Goal: Task Accomplishment & Management: Manage account settings

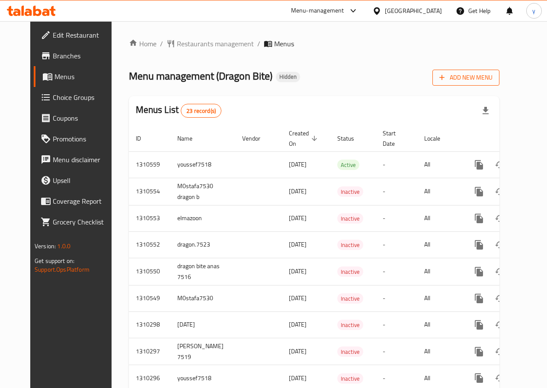
click at [492, 76] on span "Add New Menu" at bounding box center [465, 77] width 53 height 11
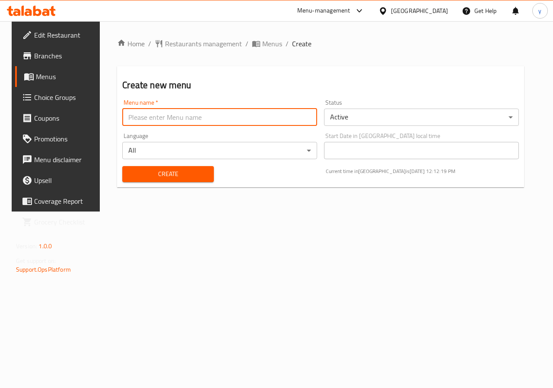
click at [230, 121] on input "text" at bounding box center [219, 117] width 195 height 17
type input "Youssef.7521"
click at [136, 171] on span "Create" at bounding box center [167, 174] width 77 height 11
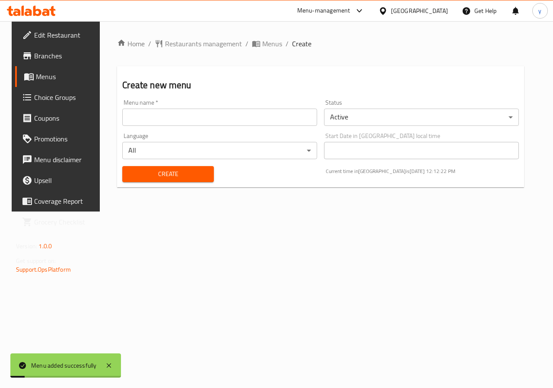
click at [36, 77] on span "Menus" at bounding box center [66, 76] width 61 height 10
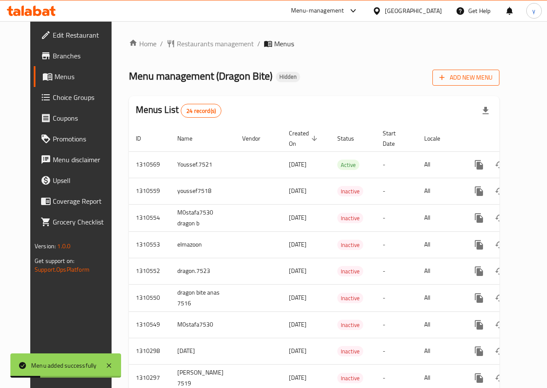
click at [492, 77] on span "Add New Menu" at bounding box center [465, 77] width 53 height 11
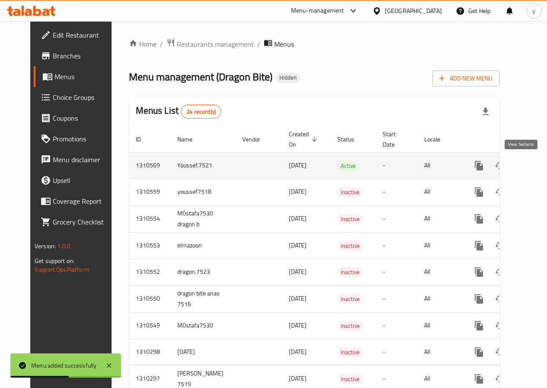
click at [531, 167] on link "enhanced table" at bounding box center [541, 165] width 21 height 21
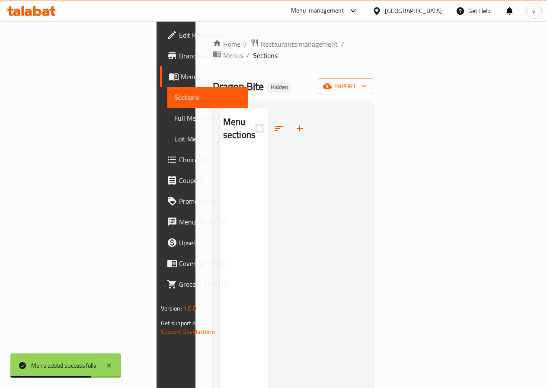
drag, startPoint x: 175, startPoint y: 160, endPoint x: 304, endPoint y: 153, distance: 129.1
click at [220, 160] on div "Menu sections" at bounding box center [244, 302] width 49 height 388
click at [373, 78] on button "import" at bounding box center [345, 86] width 55 height 16
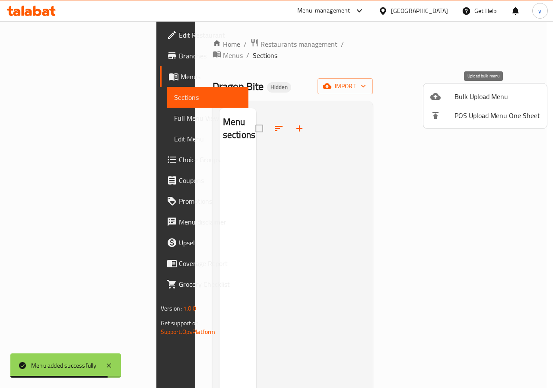
click at [470, 94] on span "Bulk Upload Menu" at bounding box center [498, 96] width 86 height 10
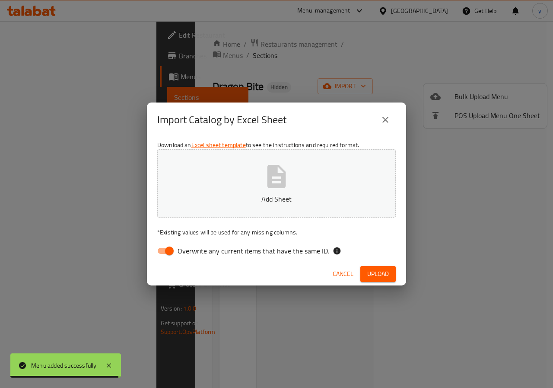
click at [231, 249] on span "Overwrite any current items that have the same ID." at bounding box center [254, 251] width 152 height 10
click at [194, 249] on input "Overwrite any current items that have the same ID." at bounding box center [169, 251] width 49 height 16
checkbox input "false"
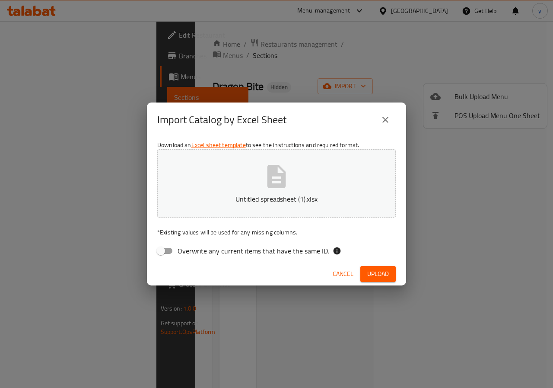
click at [380, 265] on div "Cancel Upload" at bounding box center [276, 273] width 259 height 23
click at [383, 274] on span "Upload" at bounding box center [379, 274] width 22 height 11
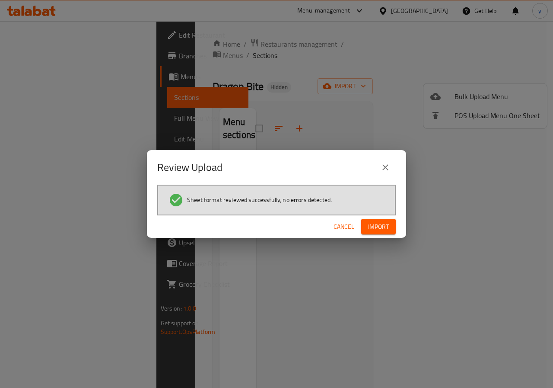
click at [387, 223] on span "Import" at bounding box center [378, 226] width 21 height 11
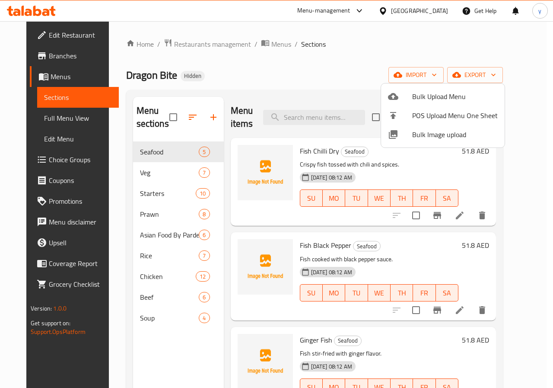
click at [336, 78] on div at bounding box center [276, 194] width 553 height 388
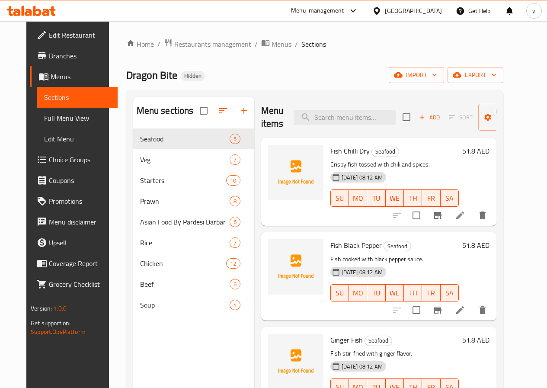
click at [44, 118] on span "Full Menu View" at bounding box center [77, 118] width 67 height 10
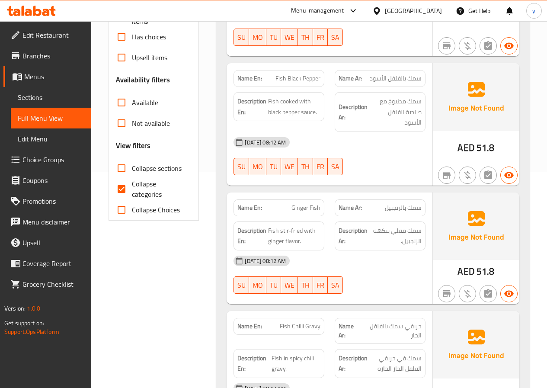
click at [155, 189] on span "Collapse categories" at bounding box center [158, 189] width 53 height 21
click at [132, 189] on input "Collapse categories" at bounding box center [121, 189] width 21 height 21
checkbox input "false"
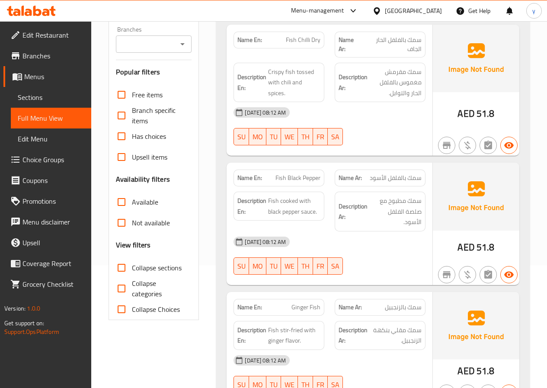
scroll to position [43, 0]
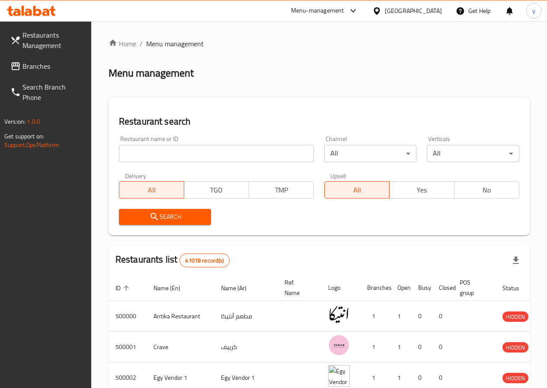
click at [188, 153] on input "search" at bounding box center [216, 153] width 195 height 17
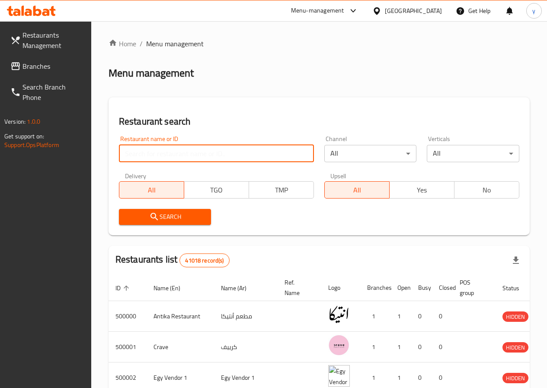
paste input "776135"
type input "776135"
click at [178, 220] on span "Search" at bounding box center [165, 216] width 79 height 11
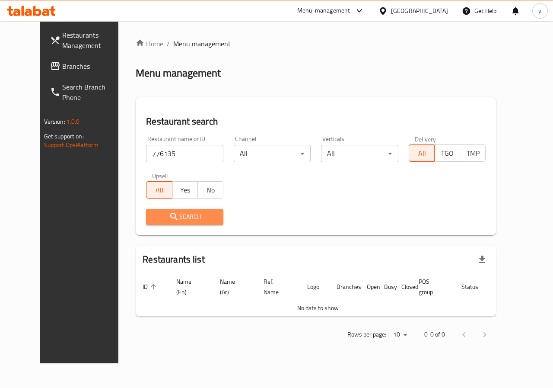
click at [184, 217] on span "Search" at bounding box center [185, 216] width 64 height 11
click at [62, 67] on span "Branches" at bounding box center [93, 66] width 63 height 10
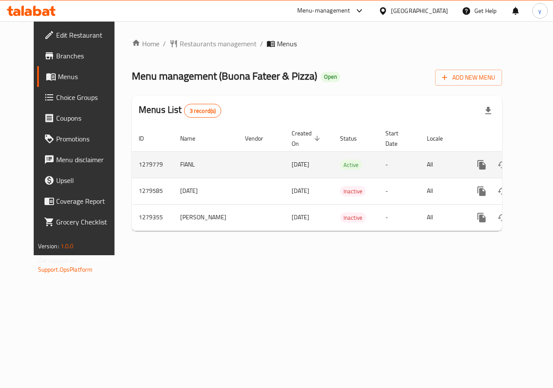
click at [539, 163] on icon "enhanced table" at bounding box center [544, 165] width 10 height 10
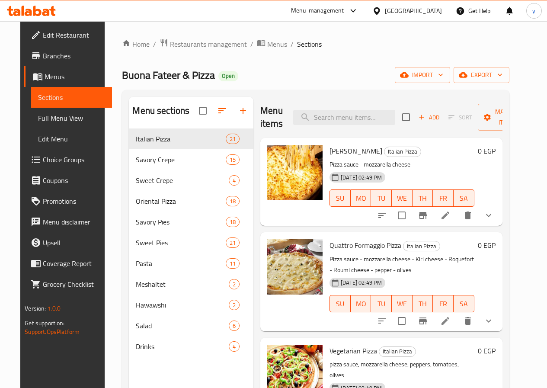
click at [45, 75] on span "Menus" at bounding box center [75, 76] width 60 height 10
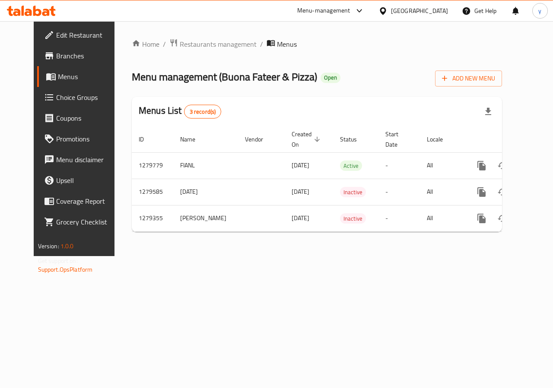
click at [56, 58] on span "Branches" at bounding box center [87, 56] width 63 height 10
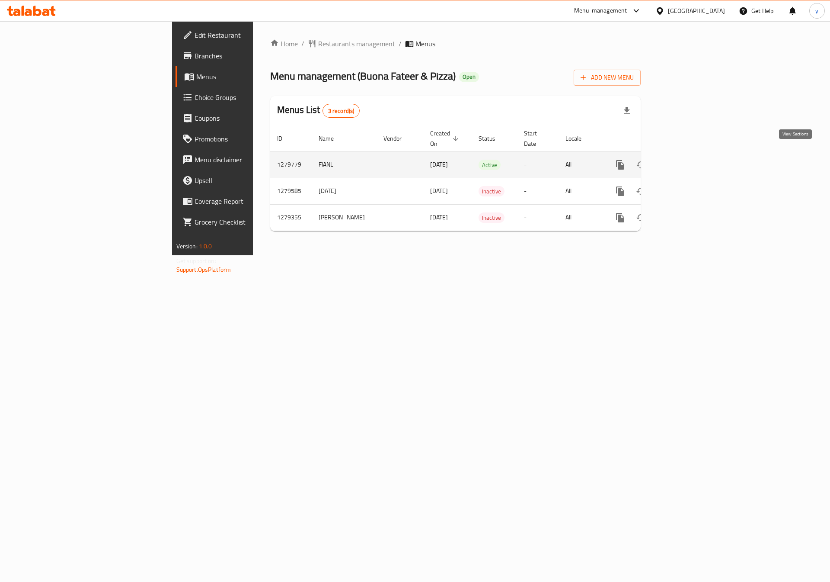
click at [688, 160] on icon "enhanced table" at bounding box center [683, 165] width 10 height 10
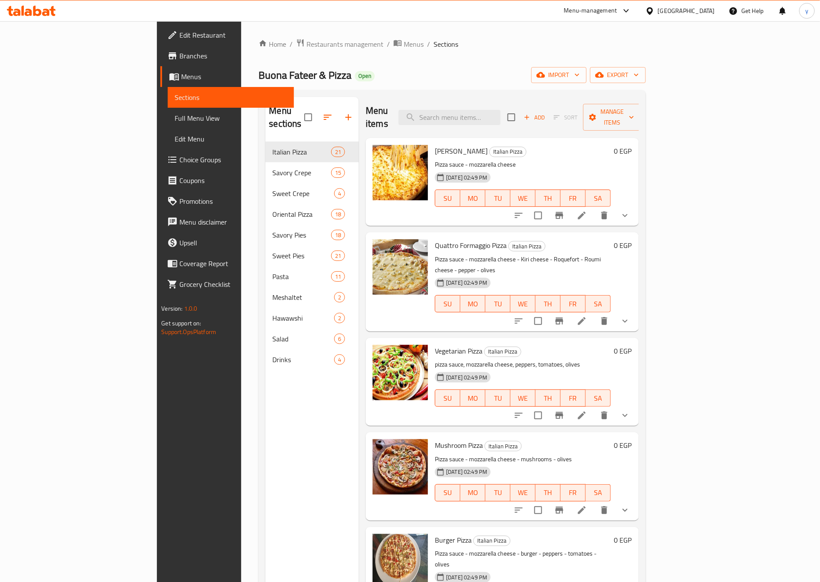
click at [179, 53] on span "Branches" at bounding box center [233, 56] width 108 height 10
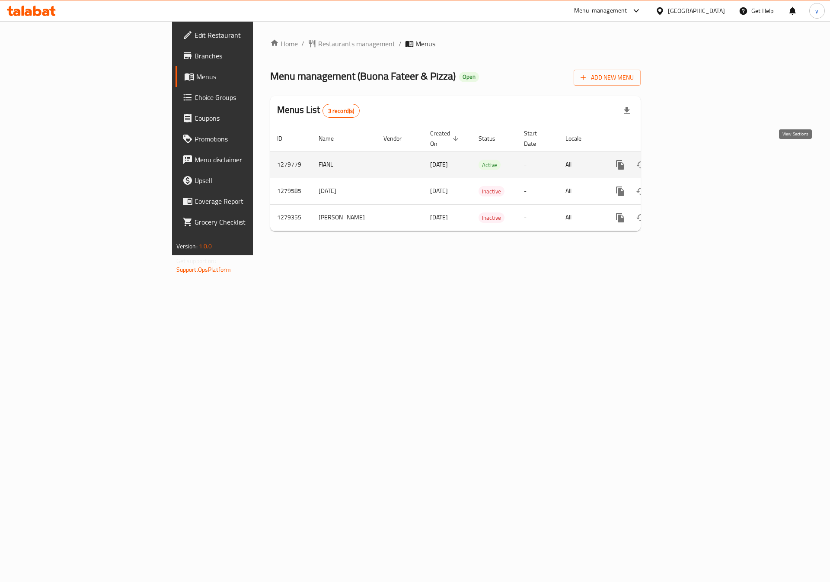
click at [687, 161] on icon "enhanced table" at bounding box center [683, 165] width 8 height 8
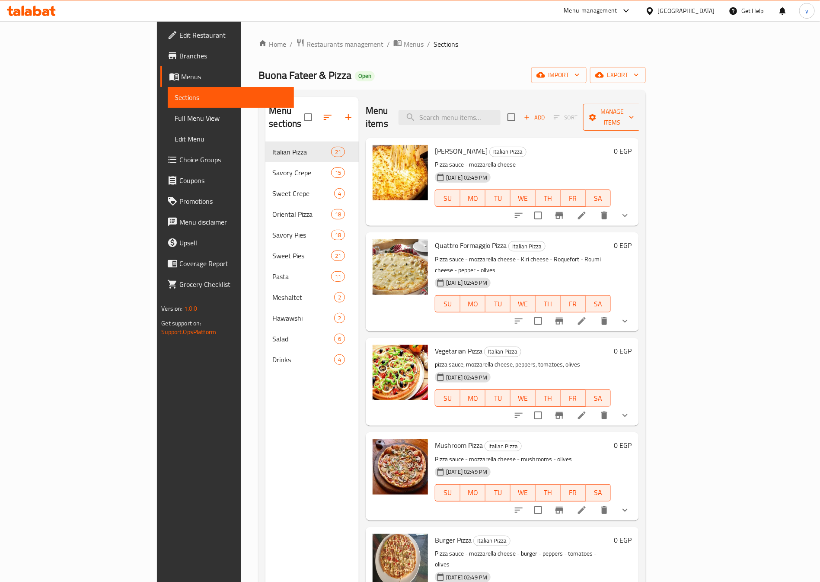
click at [634, 111] on span "Manage items" at bounding box center [612, 117] width 44 height 22
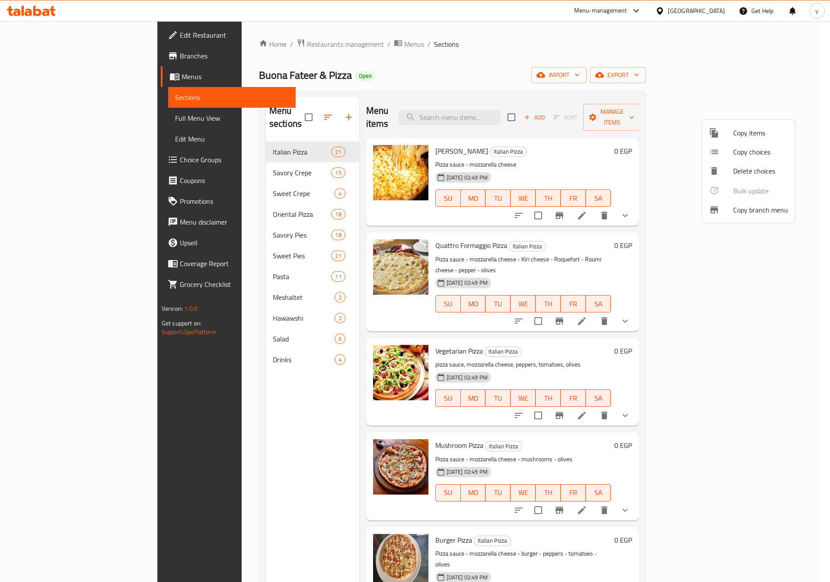
click at [756, 212] on span "Copy branch menu" at bounding box center [760, 210] width 55 height 10
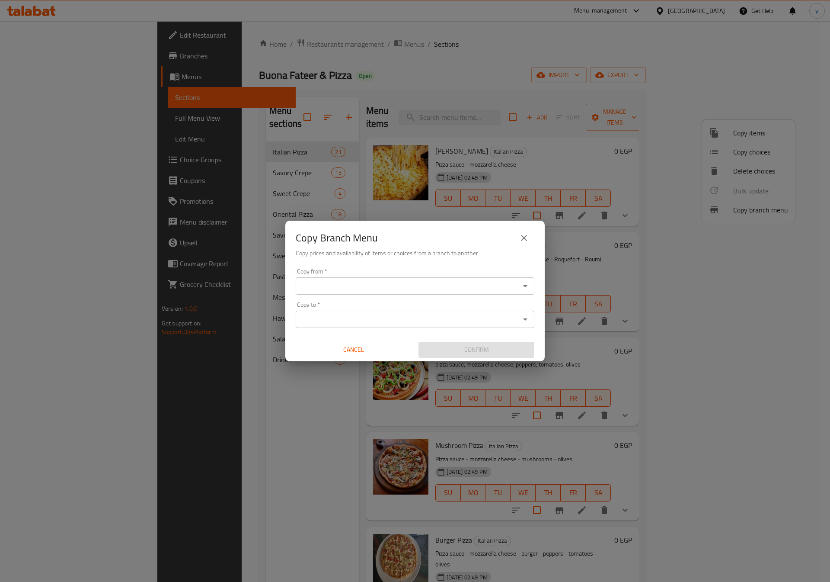
click at [376, 287] on input "Copy from   *" at bounding box center [407, 286] width 219 height 12
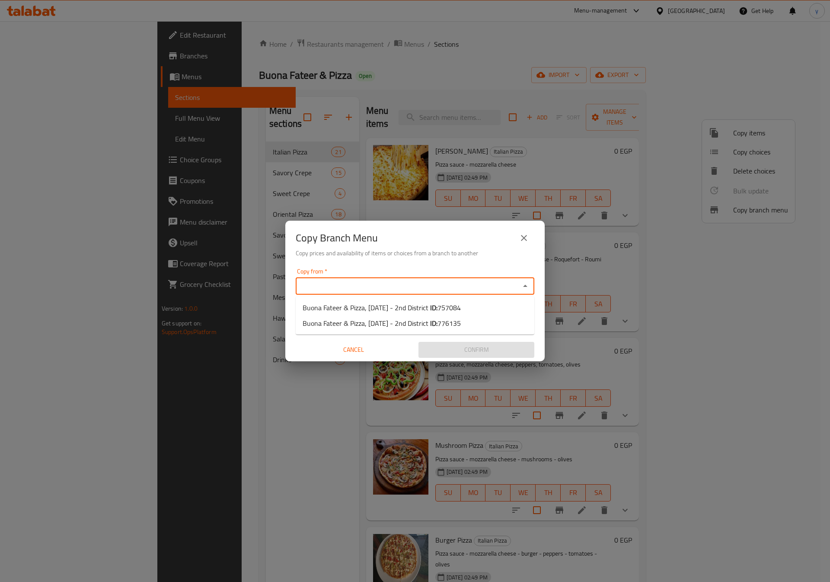
paste input "757084"
type input "7"
click at [395, 307] on span "Buona Fateer & Pizza, 6th of October - 2nd District ID: 757084" at bounding box center [382, 307] width 158 height 10
type input "Buona Fateer & Pizza, 6th of October - 2nd District"
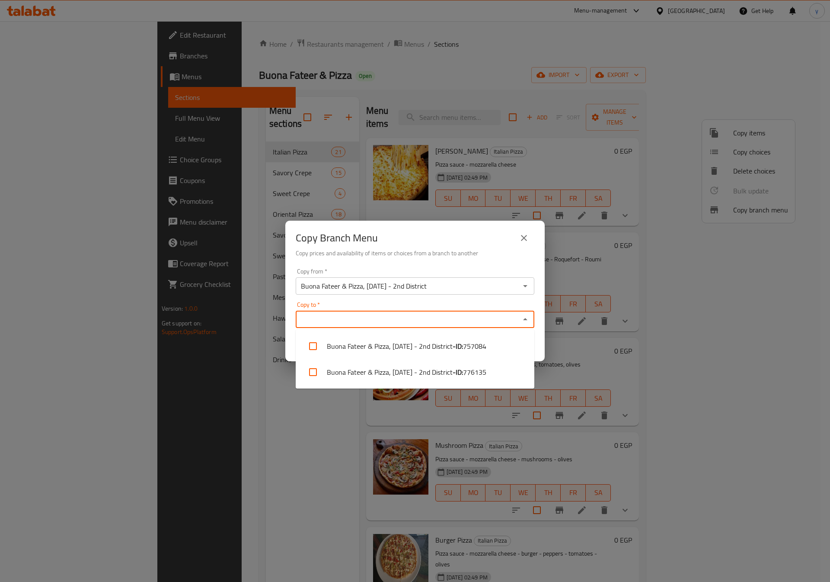
click at [441, 318] on input "Copy to   *" at bounding box center [407, 319] width 219 height 12
click at [451, 366] on li "Buona Fateer & Pizza, 6th of October - 2nd District - ID: 776135" at bounding box center [415, 372] width 239 height 26
checkbox input "true"
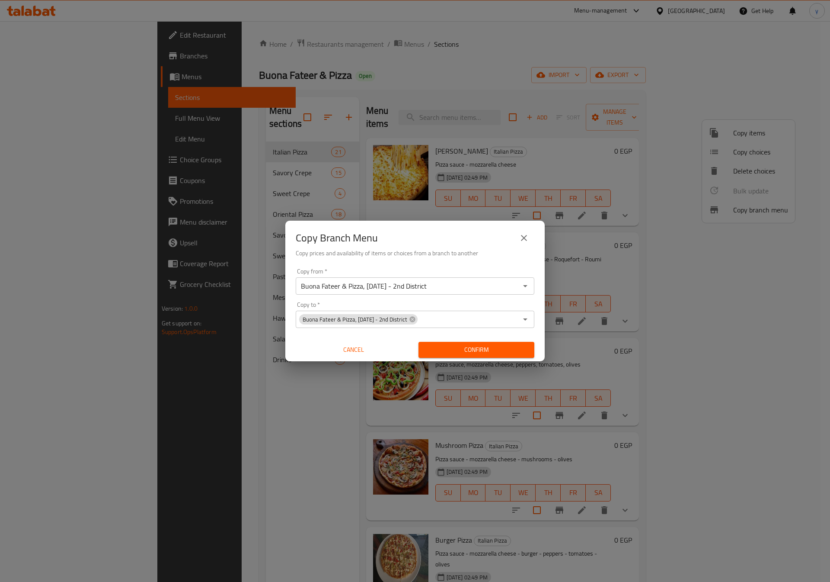
click at [483, 253] on h6 "Copy prices and availability of items or choices from a branch to another" at bounding box center [415, 253] width 239 height 10
click at [473, 352] on span "Confirm" at bounding box center [476, 349] width 102 height 11
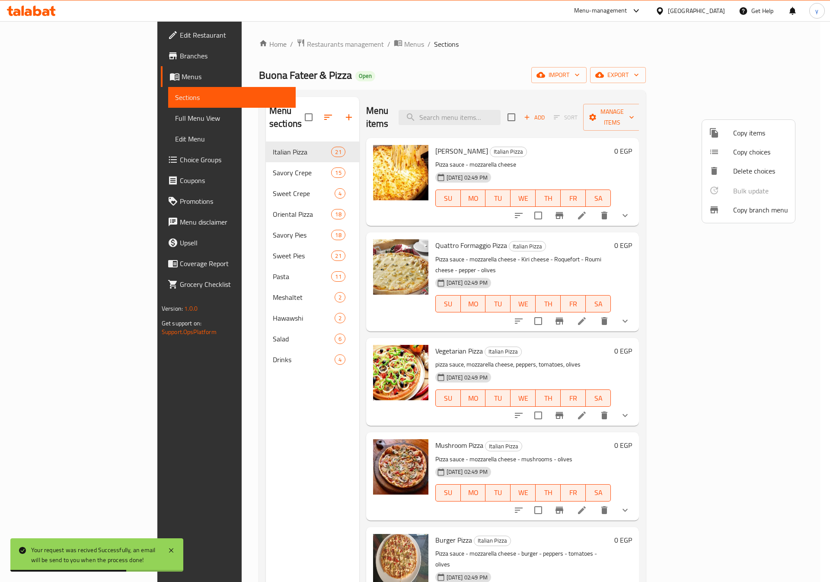
click at [34, 118] on div at bounding box center [415, 291] width 830 height 582
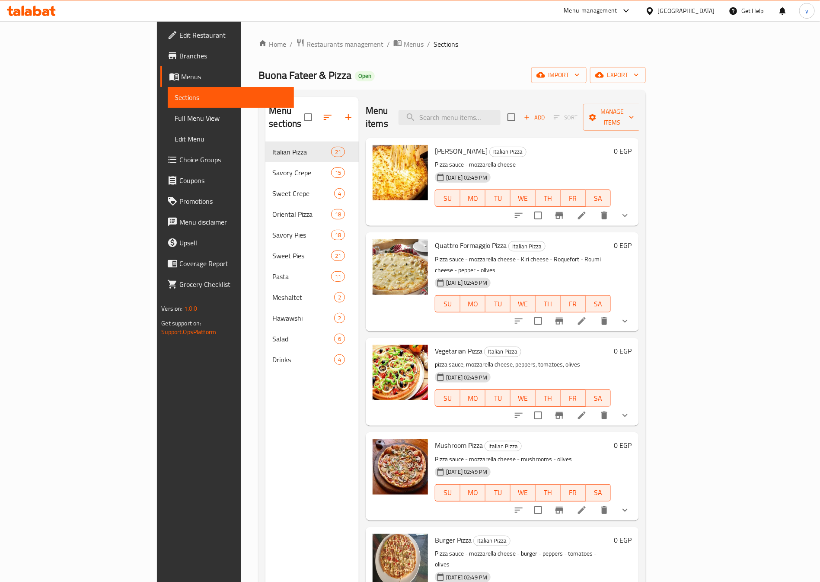
click at [175, 122] on span "Full Menu View" at bounding box center [231, 118] width 112 height 10
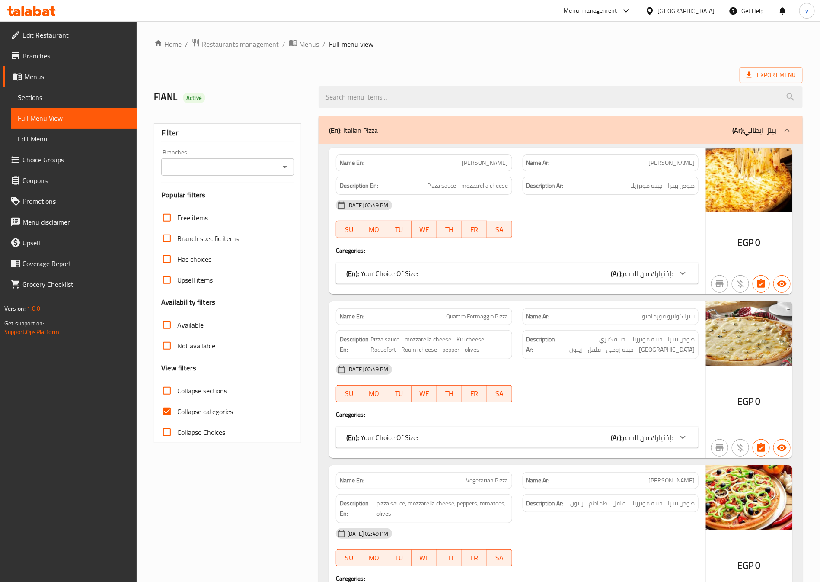
click at [191, 410] on span "Collapse categories" at bounding box center [205, 411] width 56 height 10
click at [177, 410] on input "Collapse categories" at bounding box center [167, 411] width 21 height 21
checkbox input "false"
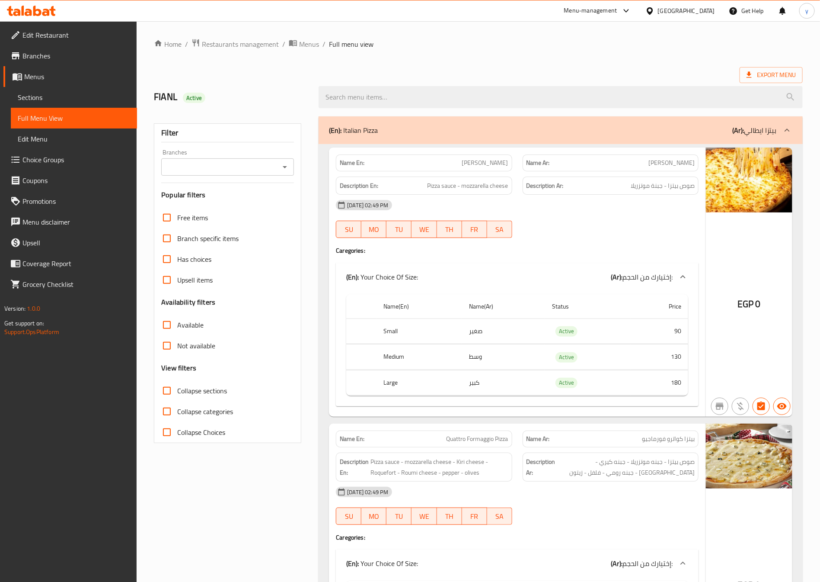
click at [41, 69] on link "Menus" at bounding box center [70, 76] width 134 height 21
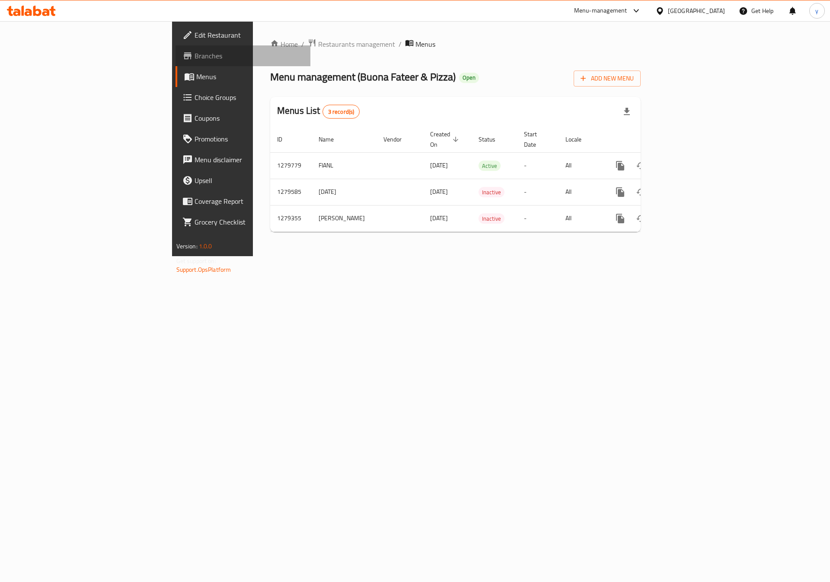
click at [195, 55] on span "Branches" at bounding box center [249, 56] width 109 height 10
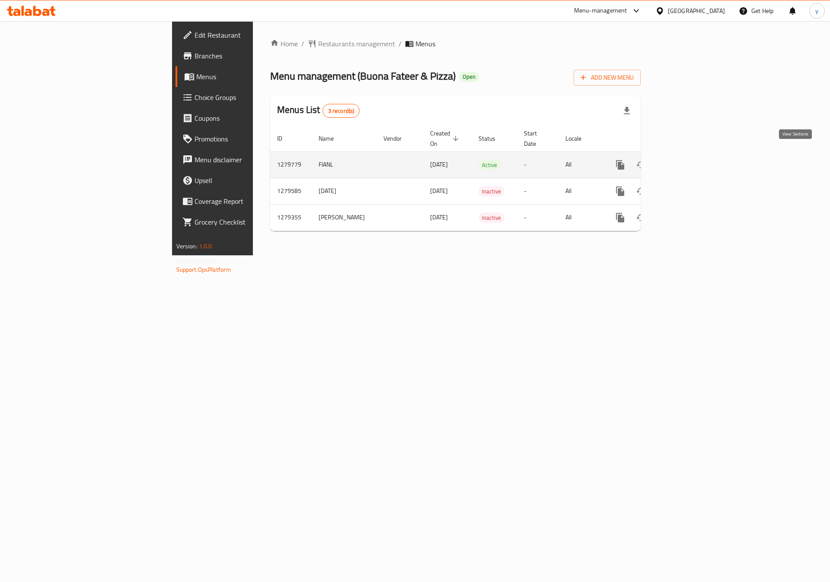
click at [688, 160] on icon "enhanced table" at bounding box center [683, 165] width 10 height 10
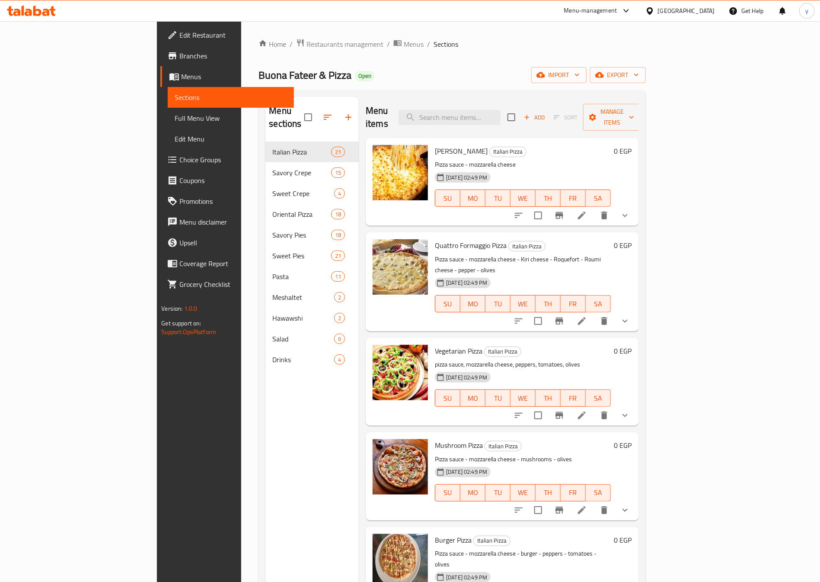
click at [175, 113] on span "Full Menu View" at bounding box center [231, 118] width 112 height 10
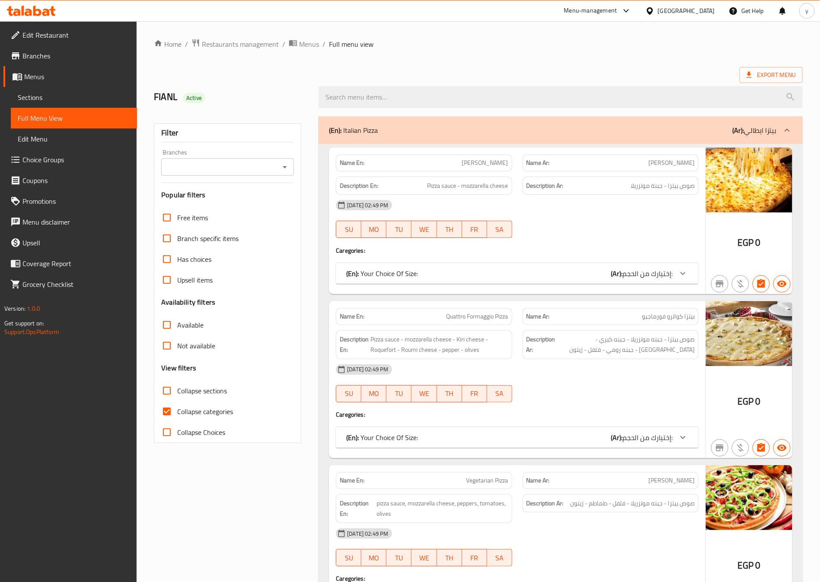
click at [202, 409] on span "Collapse categories" at bounding box center [205, 411] width 56 height 10
click at [177, 409] on input "Collapse categories" at bounding box center [167, 411] width 21 height 21
checkbox input "false"
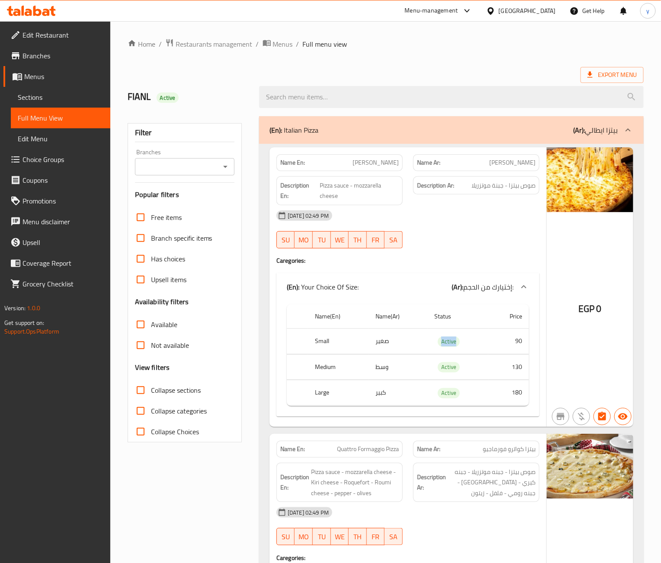
click at [39, 61] on span "Branches" at bounding box center [62, 56] width 81 height 10
